Goal: Obtain resource: Download file/media

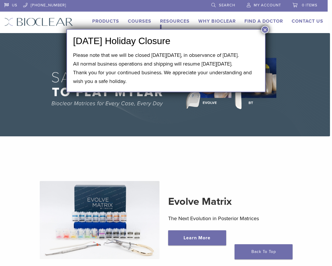
click at [160, 19] on link "Resources" at bounding box center [175, 21] width 30 height 6
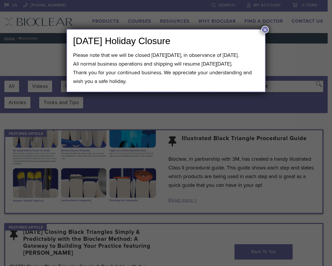
click at [261, 30] on button "×" at bounding box center [265, 30] width 8 height 8
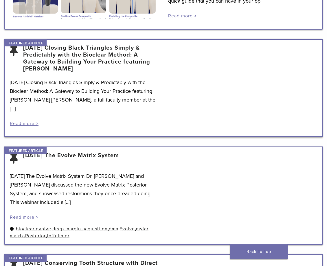
scroll to position [174, 0]
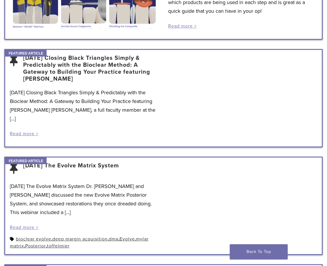
click at [93, 66] on link "[DATE] Closing Black Triangles Simply & Predictably with the Bioclear Method: A…" at bounding box center [91, 68] width 136 height 28
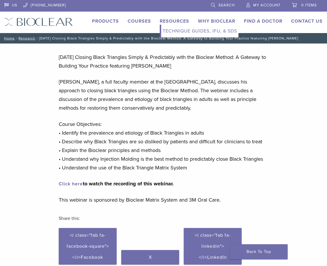
click at [172, 33] on link "Technique Guides, IFU, & SDS" at bounding box center [199, 31] width 77 height 13
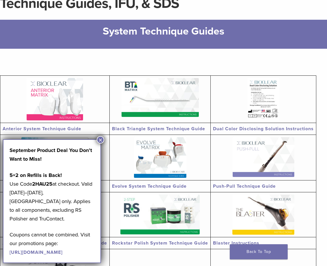
scroll to position [58, 0]
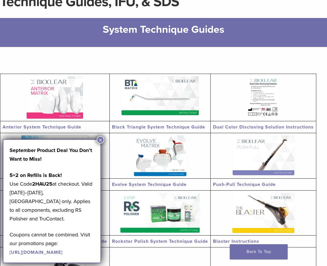
click at [188, 106] on img at bounding box center [160, 95] width 77 height 39
